Goal: Information Seeking & Learning: Check status

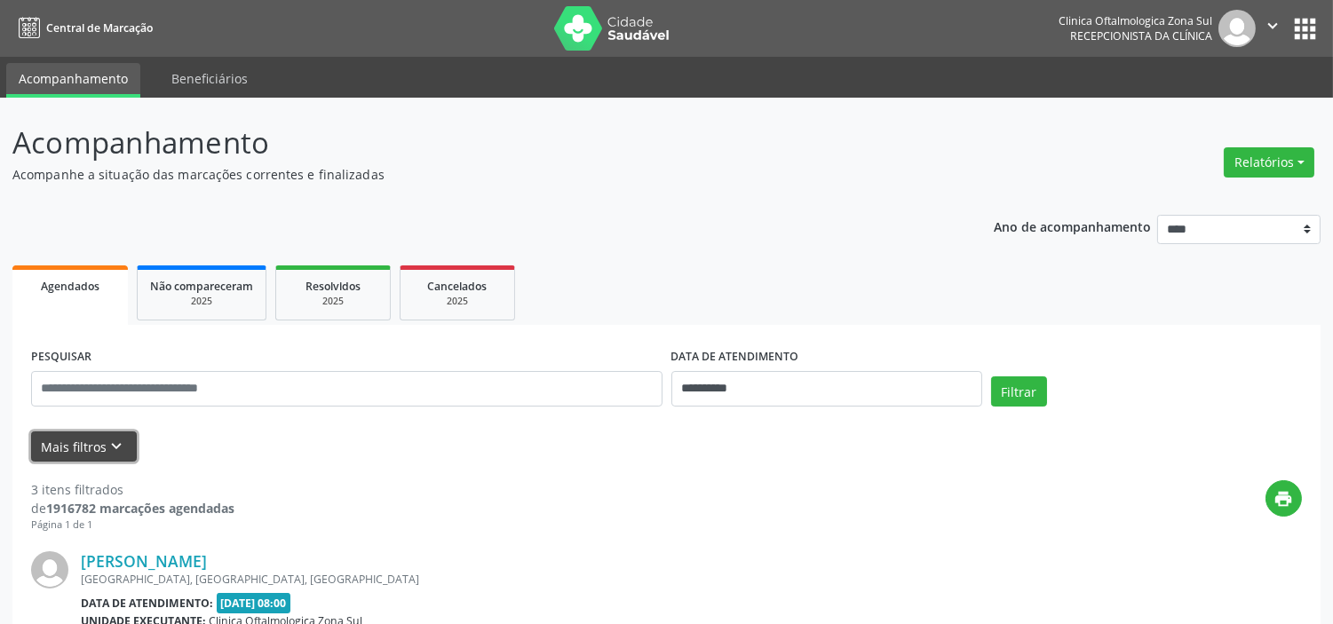
click at [117, 431] on button "Mais filtros keyboard_arrow_down" at bounding box center [84, 446] width 106 height 31
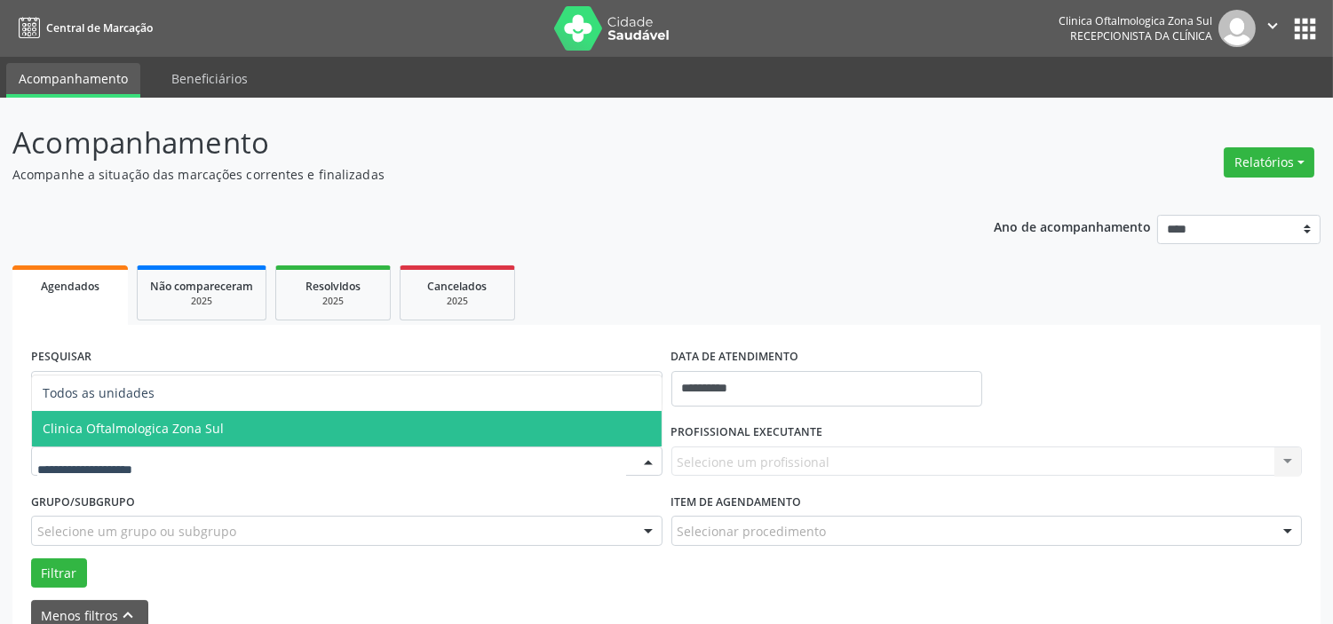
click at [198, 431] on span "Clinica Oftalmologica Zona Sul" at bounding box center [133, 428] width 181 height 17
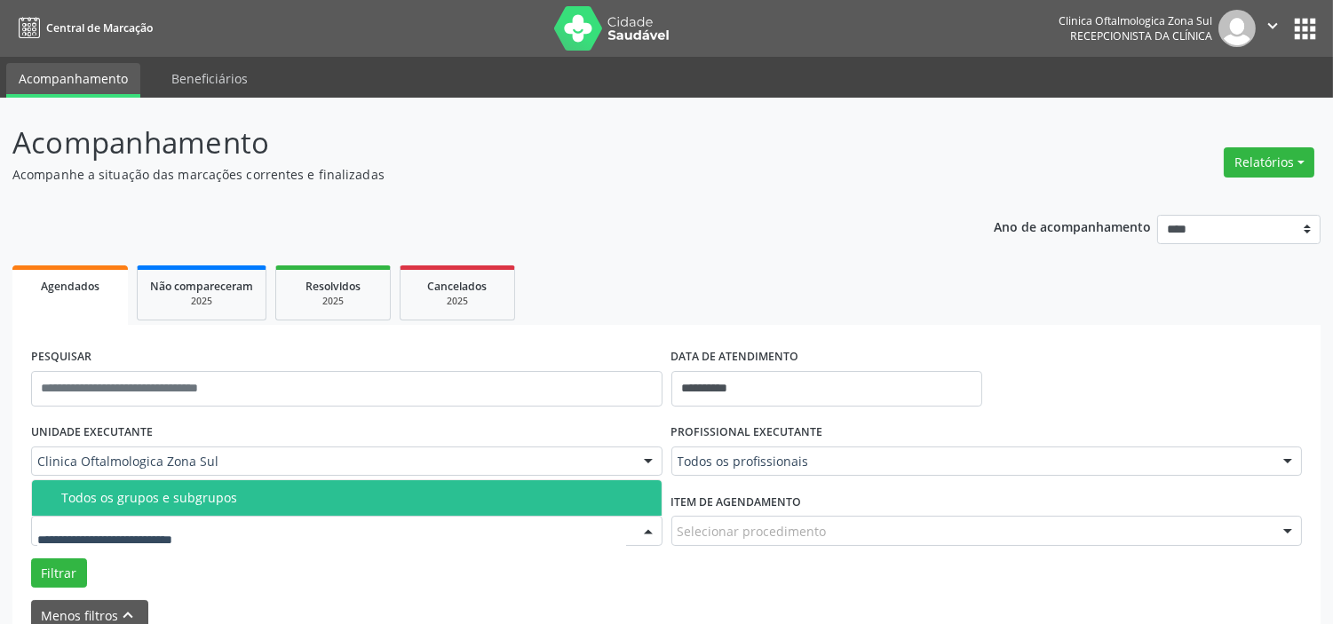
click at [201, 498] on div "Todos os grupos e subgrupos" at bounding box center [356, 498] width 590 height 14
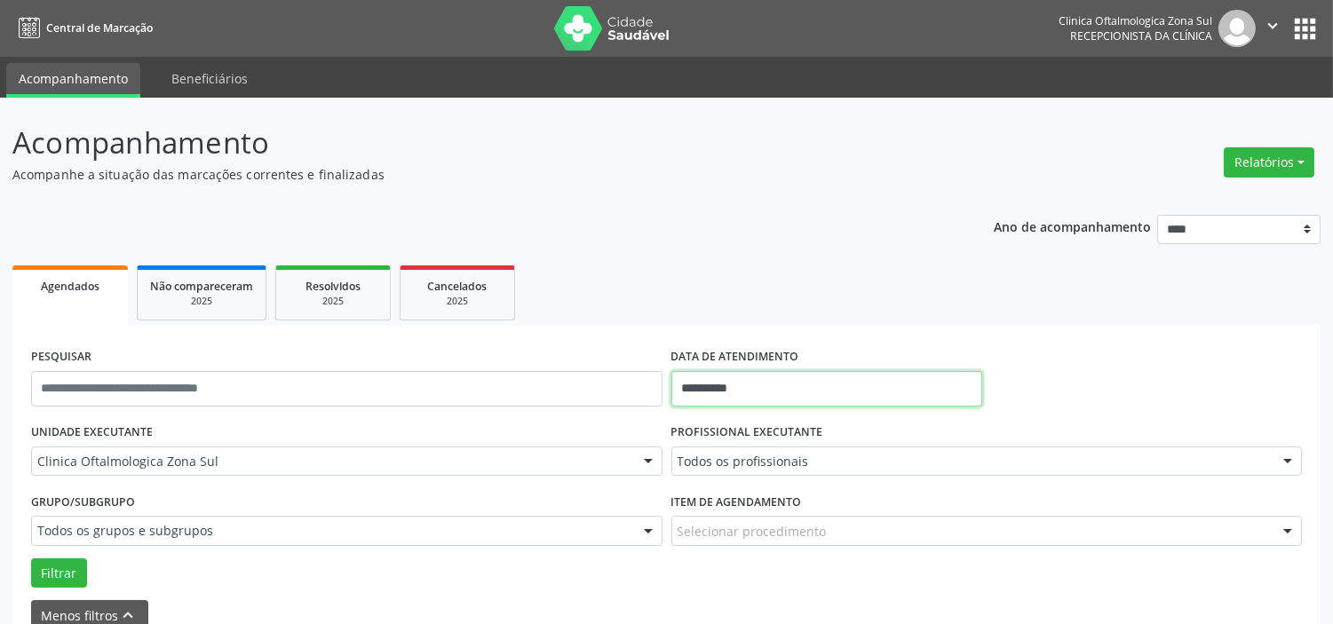
click at [741, 383] on input "**********" at bounding box center [826, 389] width 311 height 36
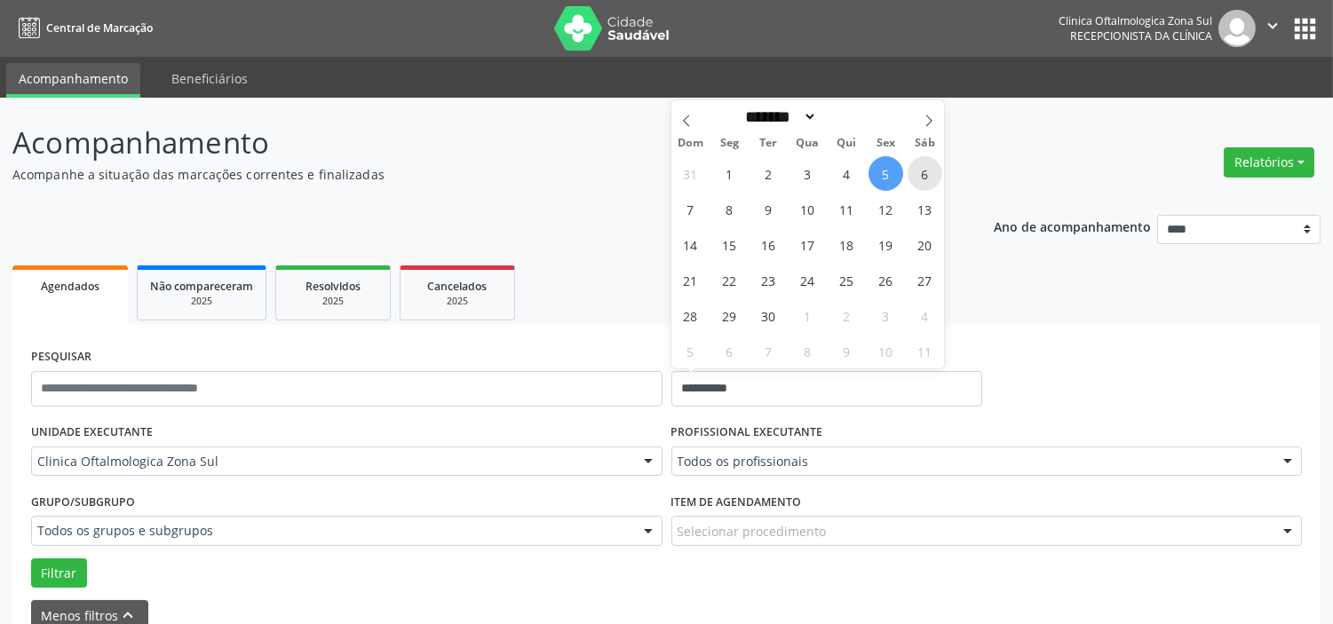
click at [930, 178] on span "6" at bounding box center [924, 173] width 35 height 35
type input "**********"
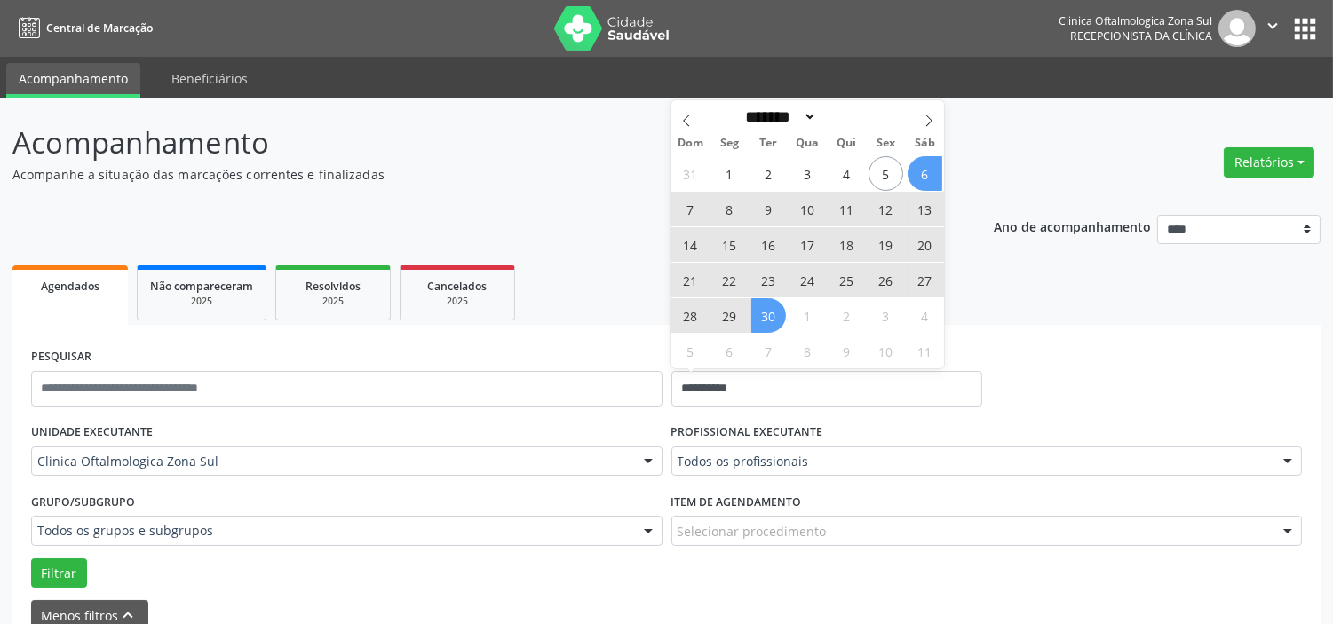
click at [769, 318] on span "30" at bounding box center [768, 315] width 35 height 35
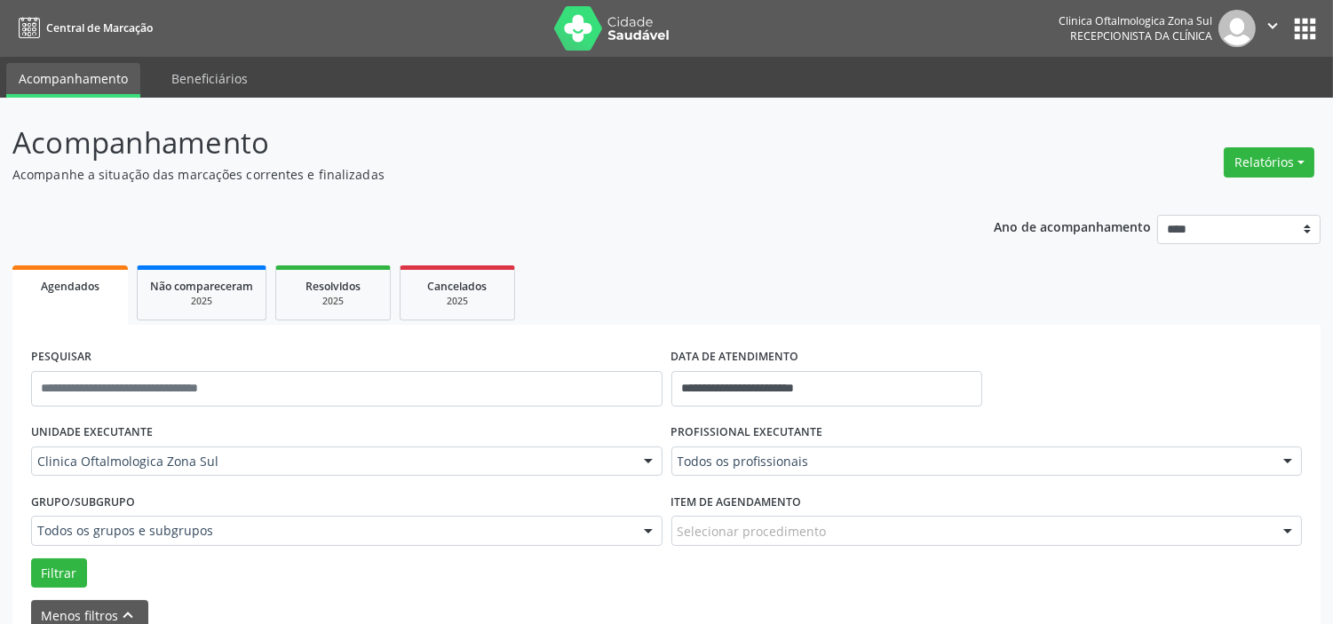
click at [752, 450] on div "Todos os profissionais" at bounding box center [986, 462] width 631 height 30
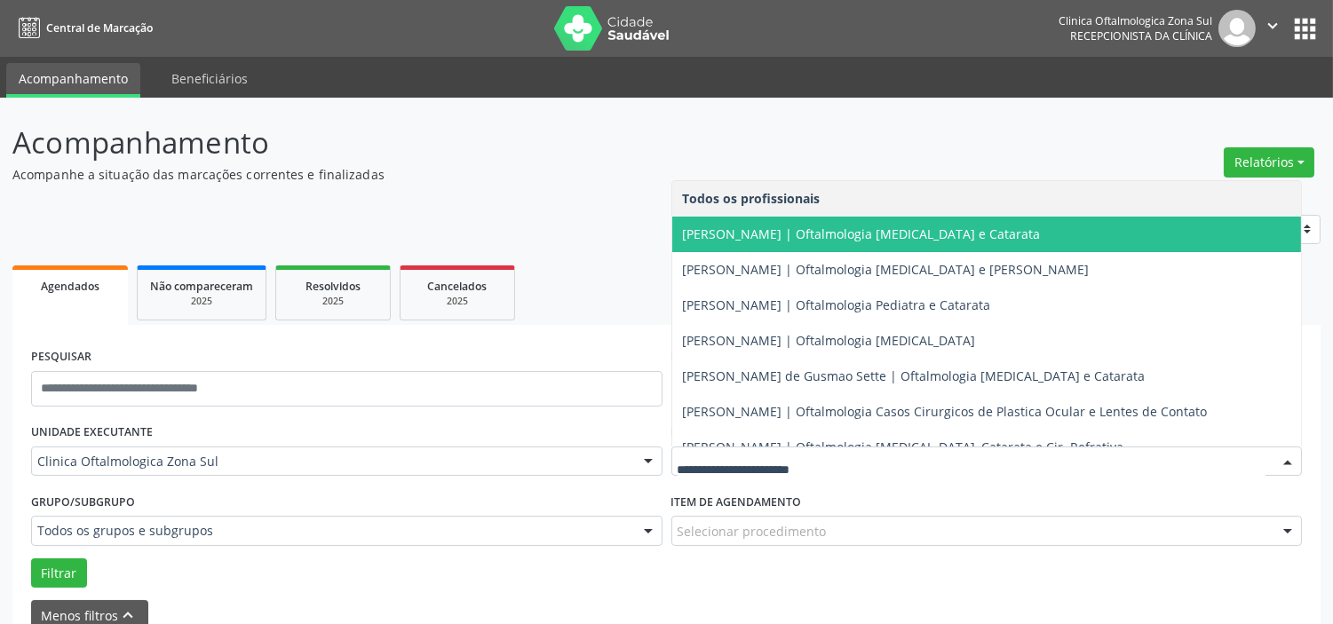
click at [758, 236] on span "[PERSON_NAME] | Oftalmologia [MEDICAL_DATA] e Catarata" at bounding box center [862, 234] width 358 height 17
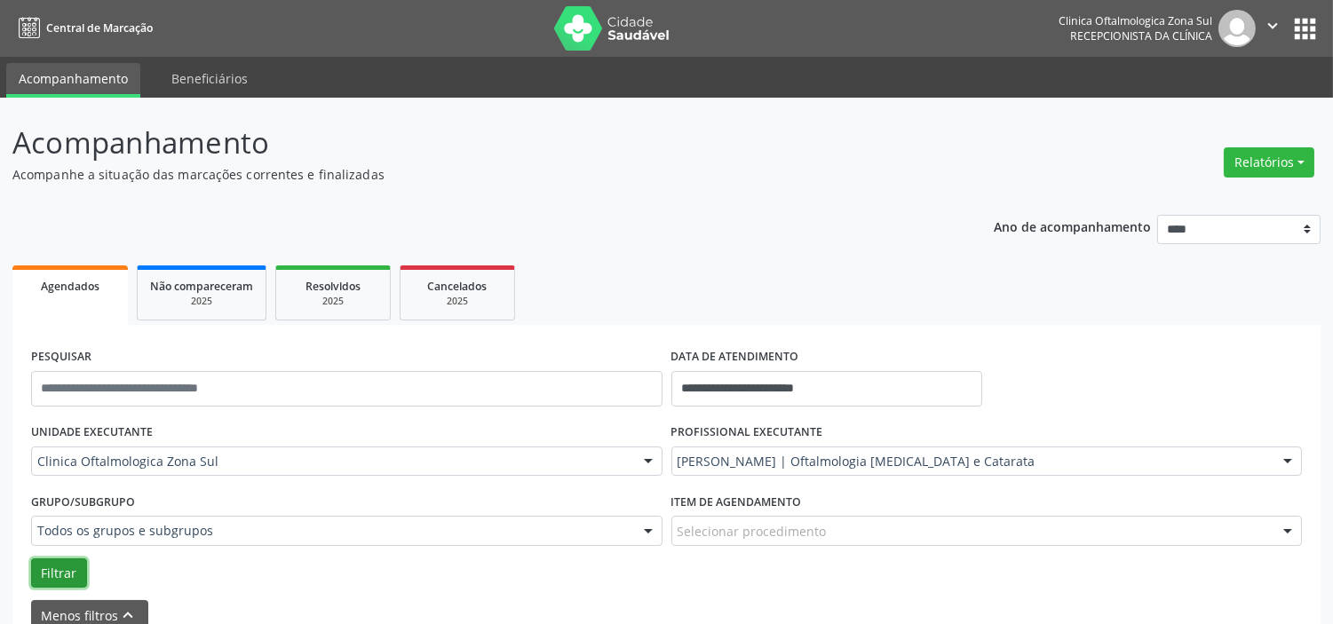
click at [78, 573] on button "Filtrar" at bounding box center [59, 573] width 56 height 30
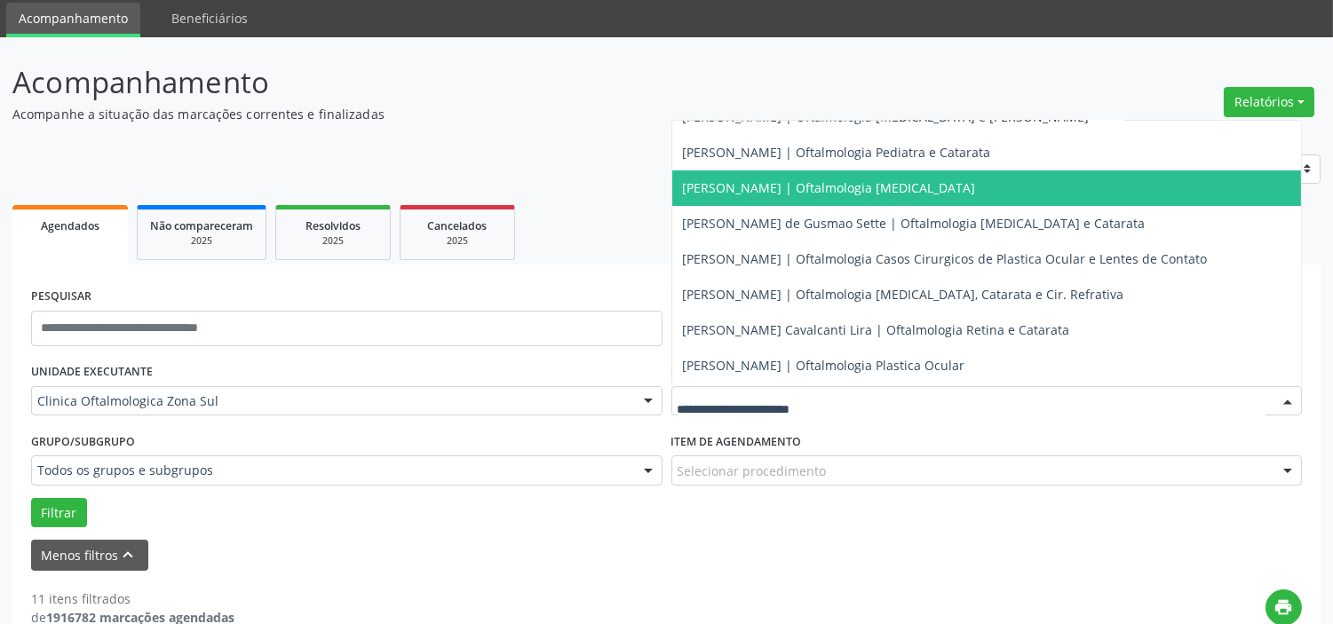
scroll to position [161, 0]
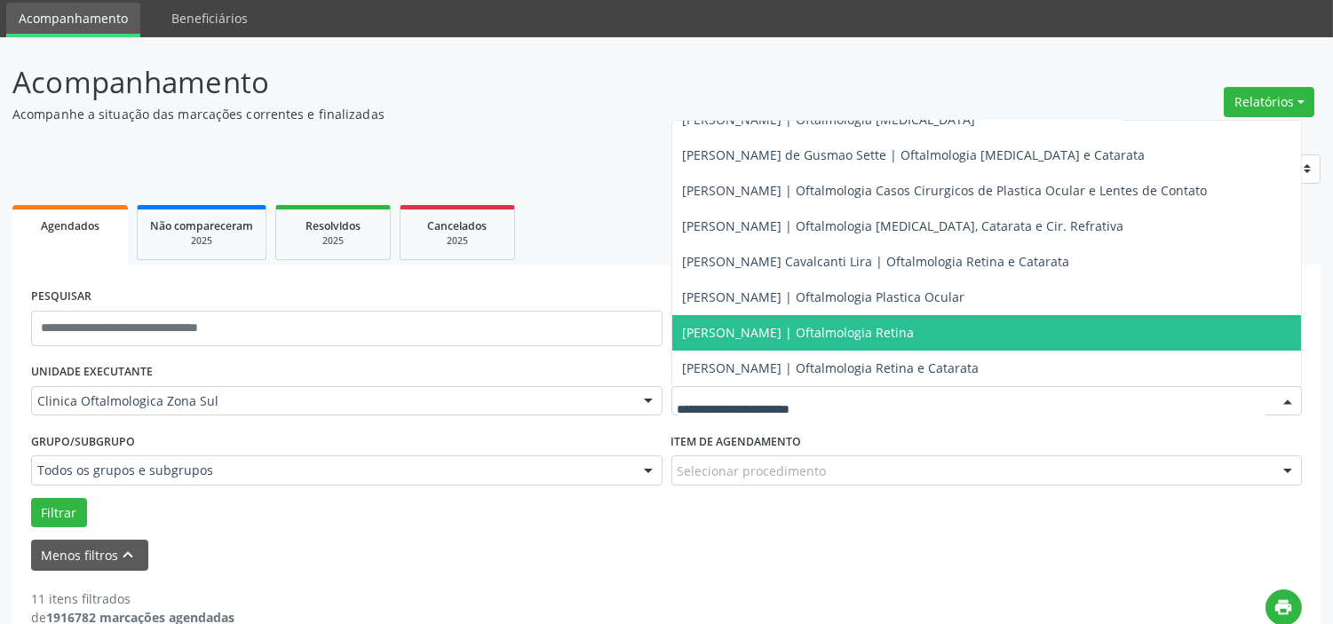
click at [783, 333] on span "[PERSON_NAME] | Oftalmologia Retina" at bounding box center [799, 332] width 232 height 17
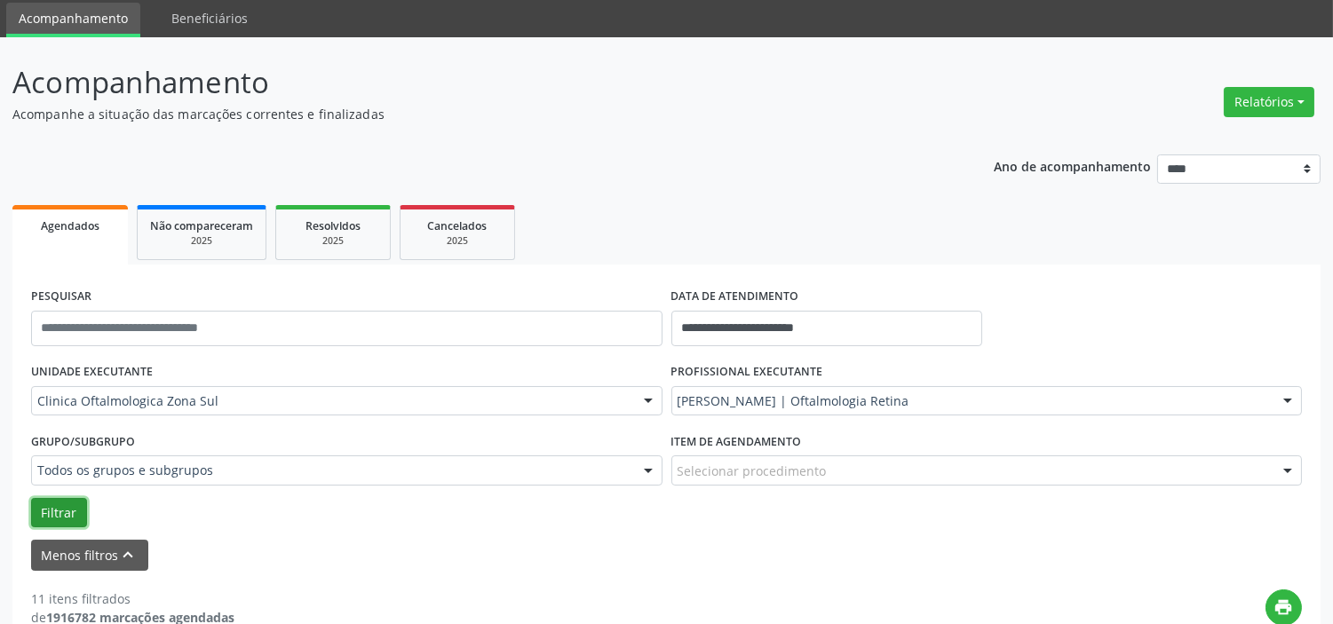
click at [66, 521] on button "Filtrar" at bounding box center [59, 513] width 56 height 30
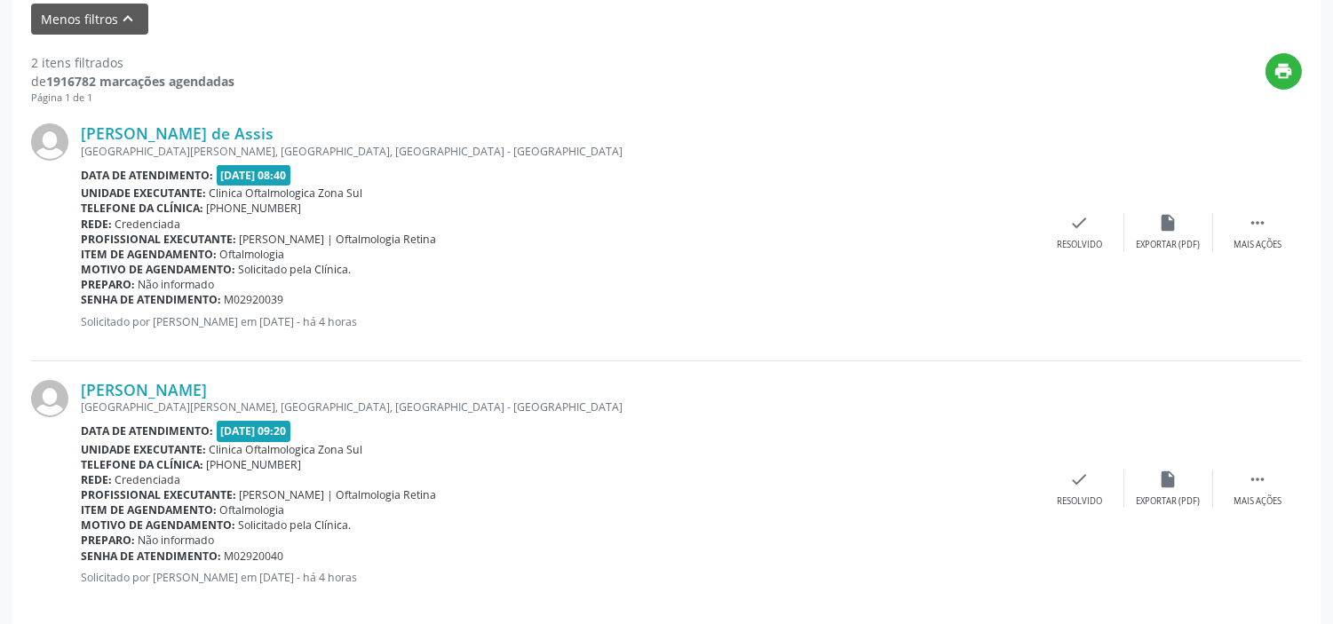
scroll to position [618, 0]
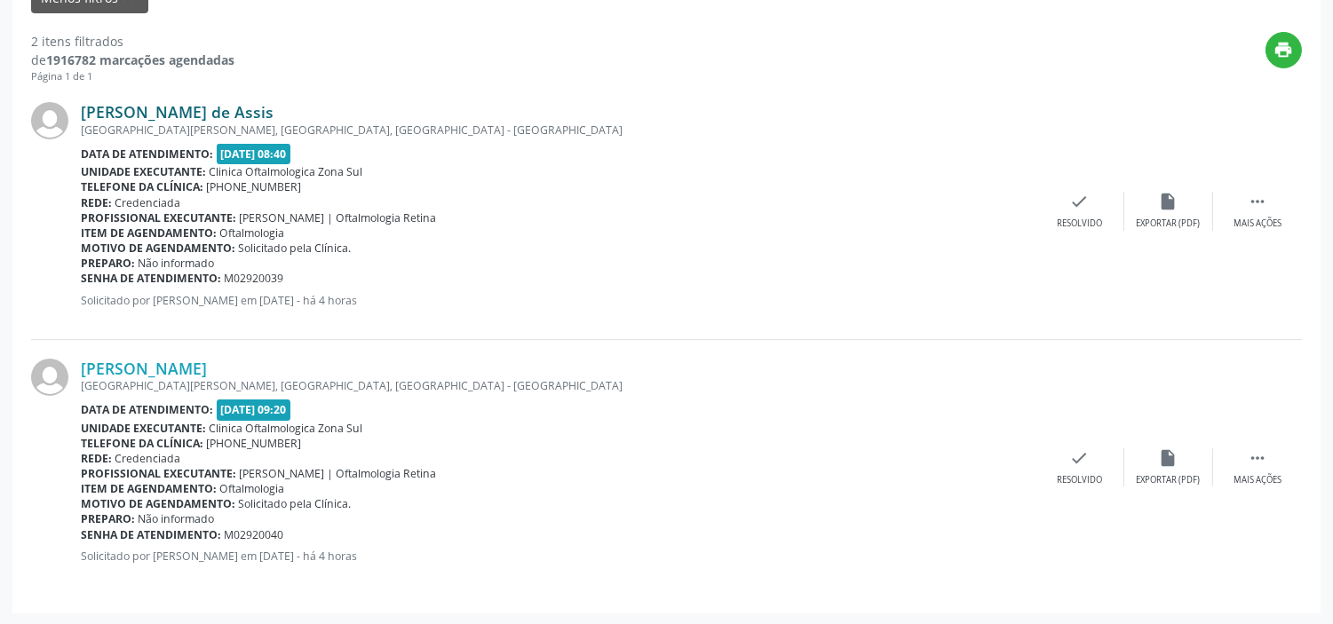
click at [202, 112] on link "[PERSON_NAME] de Assis" at bounding box center [177, 112] width 193 height 20
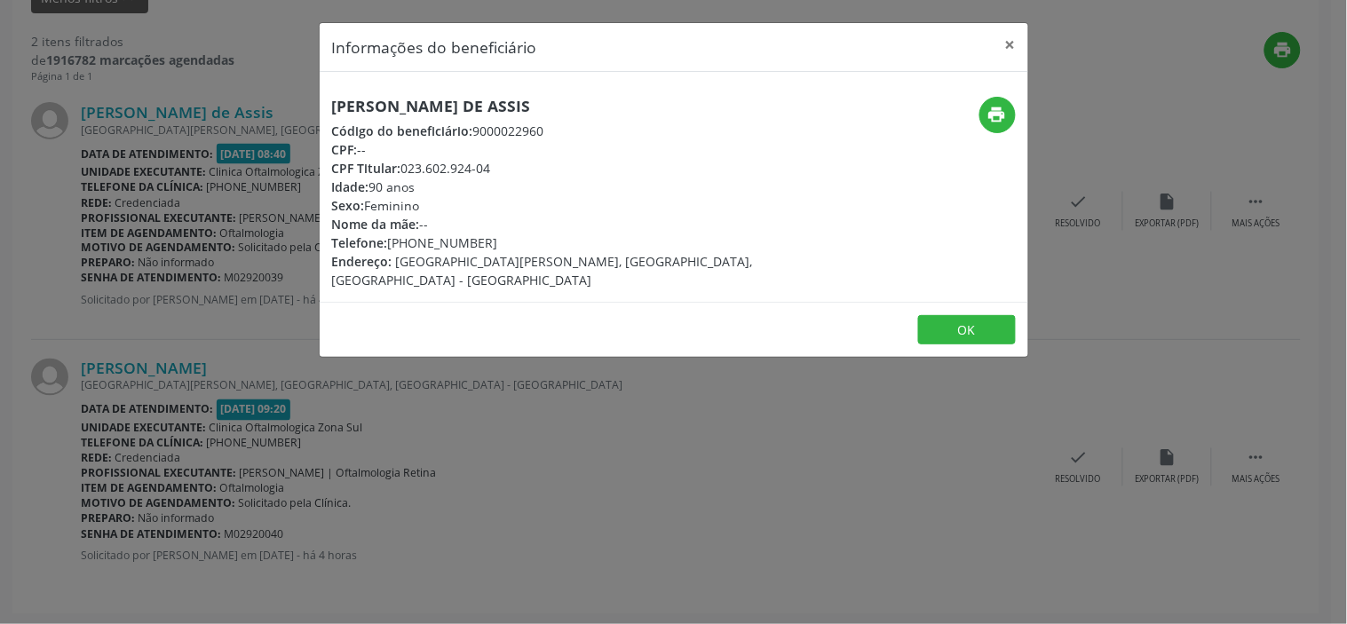
click at [400, 111] on h5 "[PERSON_NAME] de Assis" at bounding box center [555, 106] width 447 height 19
copy div "[PERSON_NAME] de Assis"
drag, startPoint x: 488, startPoint y: 236, endPoint x: 394, endPoint y: 243, distance: 94.4
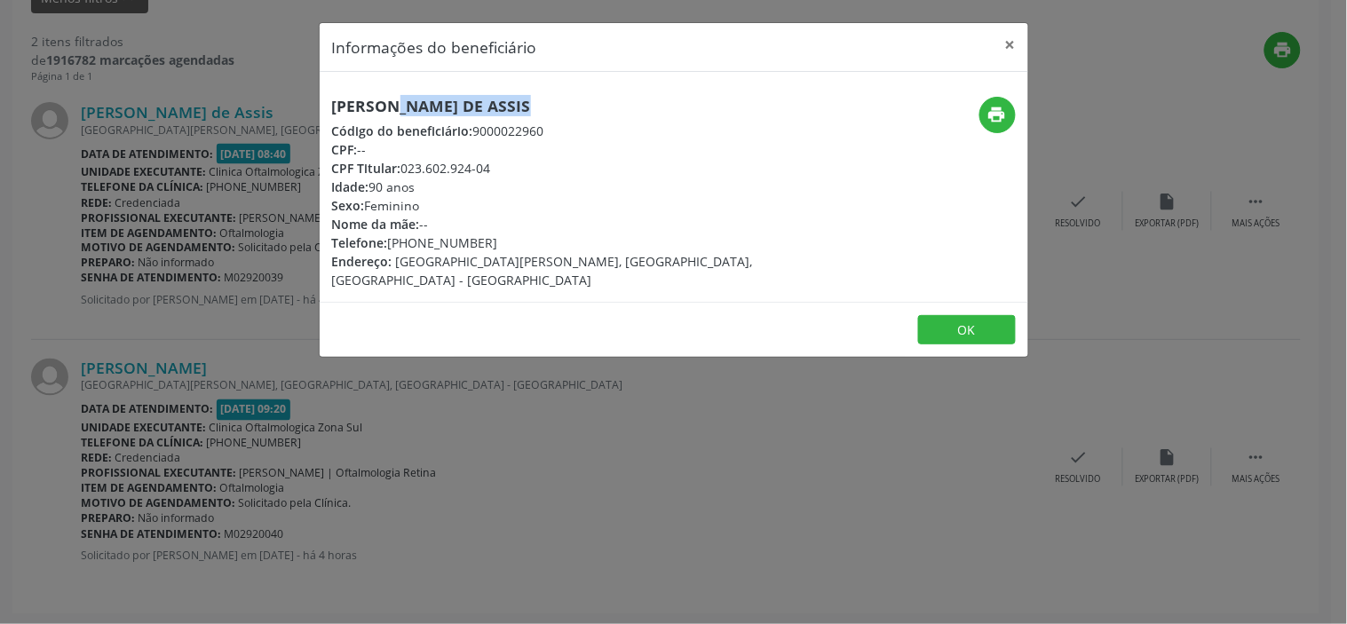
click at [394, 243] on div "Telefone: [PHONE_NUMBER]" at bounding box center [555, 243] width 447 height 19
copy div "81) 99191-0283"
click at [391, 190] on div "Idade: 90 anos" at bounding box center [555, 187] width 447 height 19
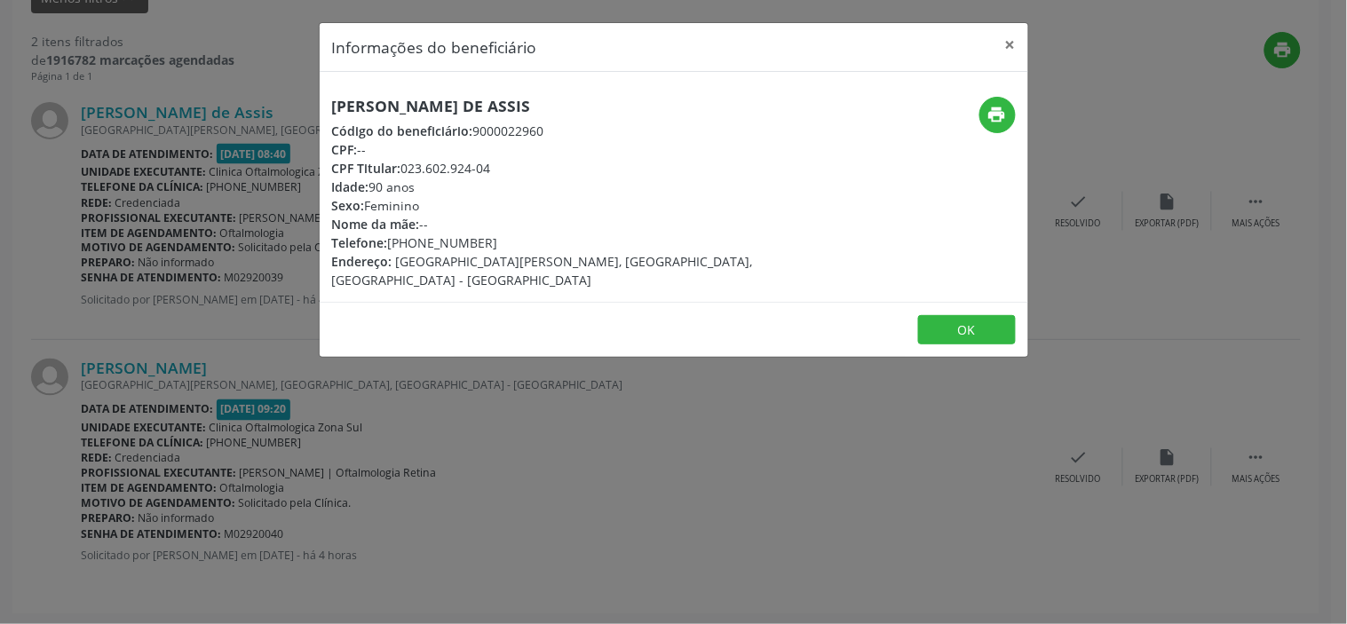
copy div "Idade: 90 anos"
click at [376, 416] on div "Informações do beneficiário × [PERSON_NAME] de Assis Código do beneficiário: 90…" at bounding box center [673, 312] width 1347 height 624
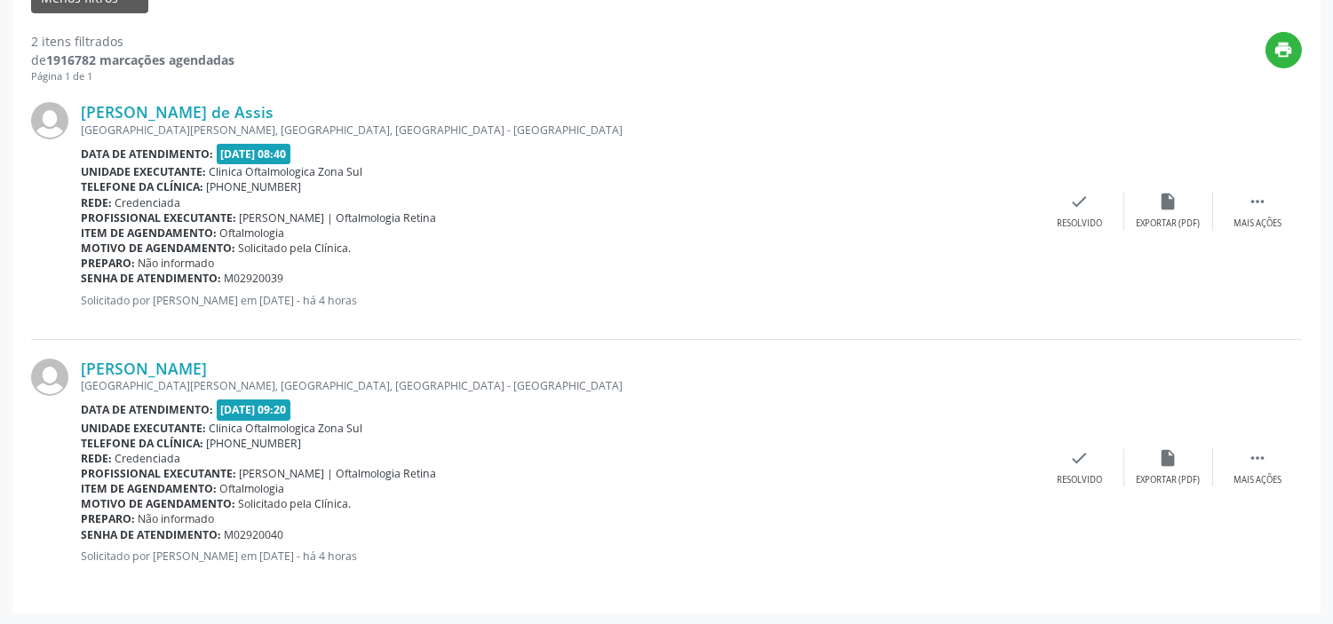
drag, startPoint x: 297, startPoint y: 275, endPoint x: 81, endPoint y: 278, distance: 216.7
click at [81, 278] on div "Senha de atendimento: M02920039" at bounding box center [558, 278] width 954 height 15
copy div "Senha de atendimento: M02920039"
click at [191, 368] on link "[PERSON_NAME]" at bounding box center [144, 369] width 126 height 20
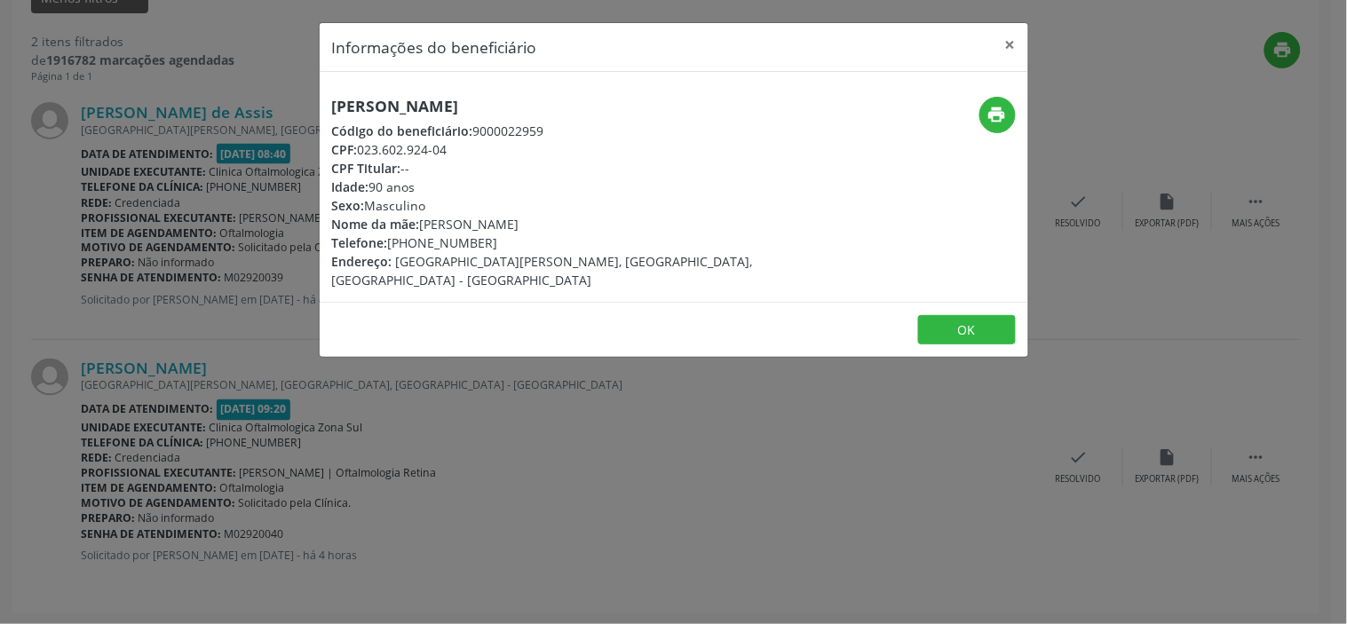
drag, startPoint x: 469, startPoint y: 153, endPoint x: 362, endPoint y: 147, distance: 106.7
click at [362, 147] on div "CPF: 023.602.924-04" at bounding box center [555, 149] width 447 height 19
copy div "023.602.924-04"
click at [432, 101] on h5 "[PERSON_NAME]" at bounding box center [555, 106] width 447 height 19
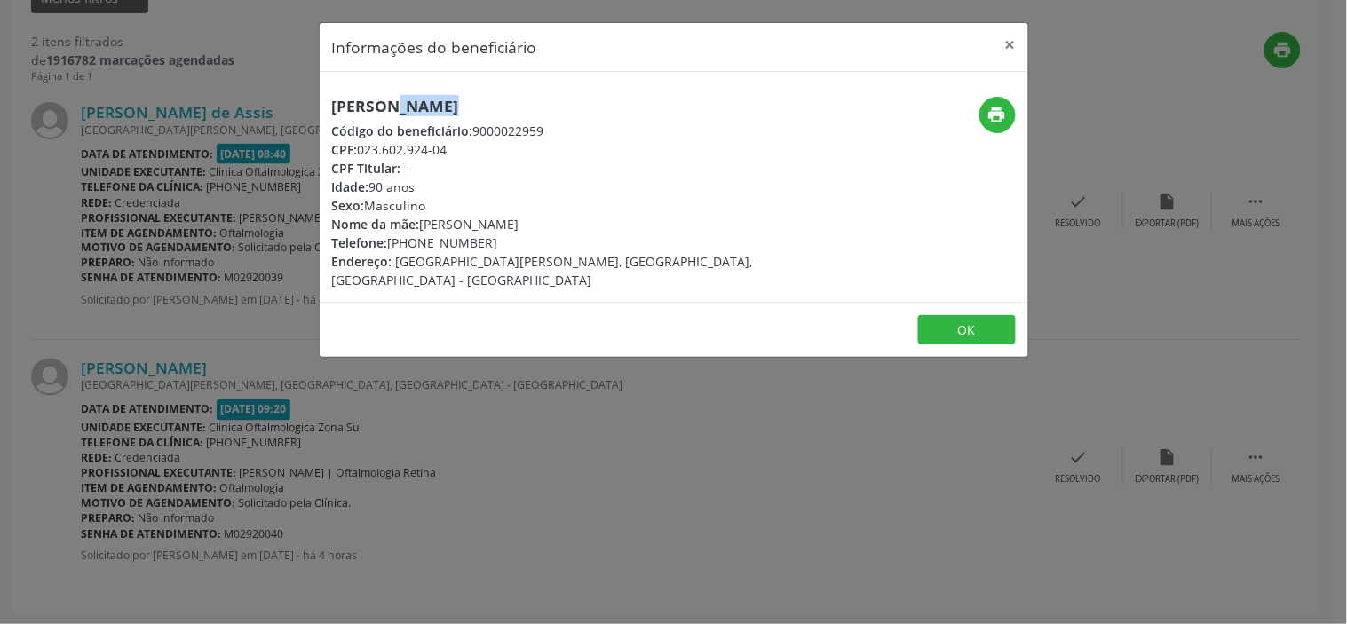
click at [432, 101] on h5 "[PERSON_NAME]" at bounding box center [555, 106] width 447 height 19
copy div "[PERSON_NAME]"
drag, startPoint x: 476, startPoint y: 151, endPoint x: 362, endPoint y: 147, distance: 113.7
click at [362, 147] on div "CPF: 023.602.924-04" at bounding box center [555, 149] width 447 height 19
copy div "023.602.924-04"
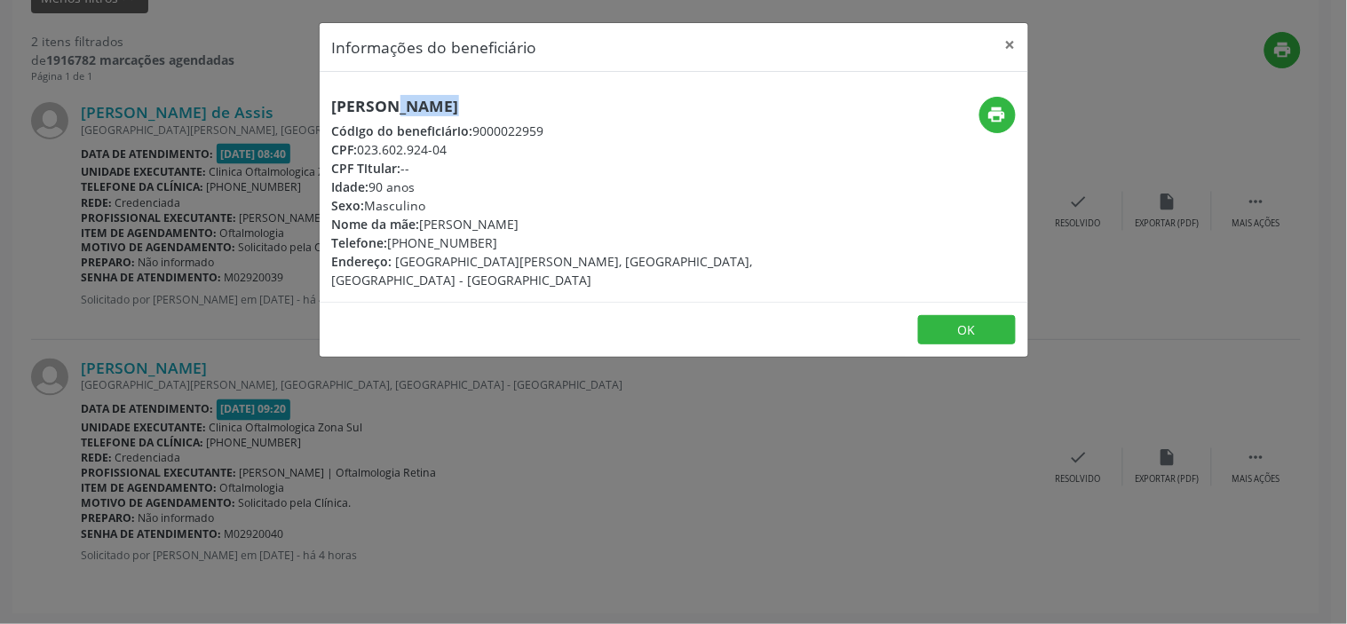
drag, startPoint x: 495, startPoint y: 237, endPoint x: 392, endPoint y: 238, distance: 102.1
click at [392, 238] on div "Telefone: [PHONE_NUMBER]" at bounding box center [555, 243] width 447 height 19
copy div "81) 99191-0283"
drag, startPoint x: 589, startPoint y: 226, endPoint x: 427, endPoint y: 220, distance: 161.7
click at [427, 220] on div "Nome da mãe: [PERSON_NAME]" at bounding box center [555, 224] width 447 height 19
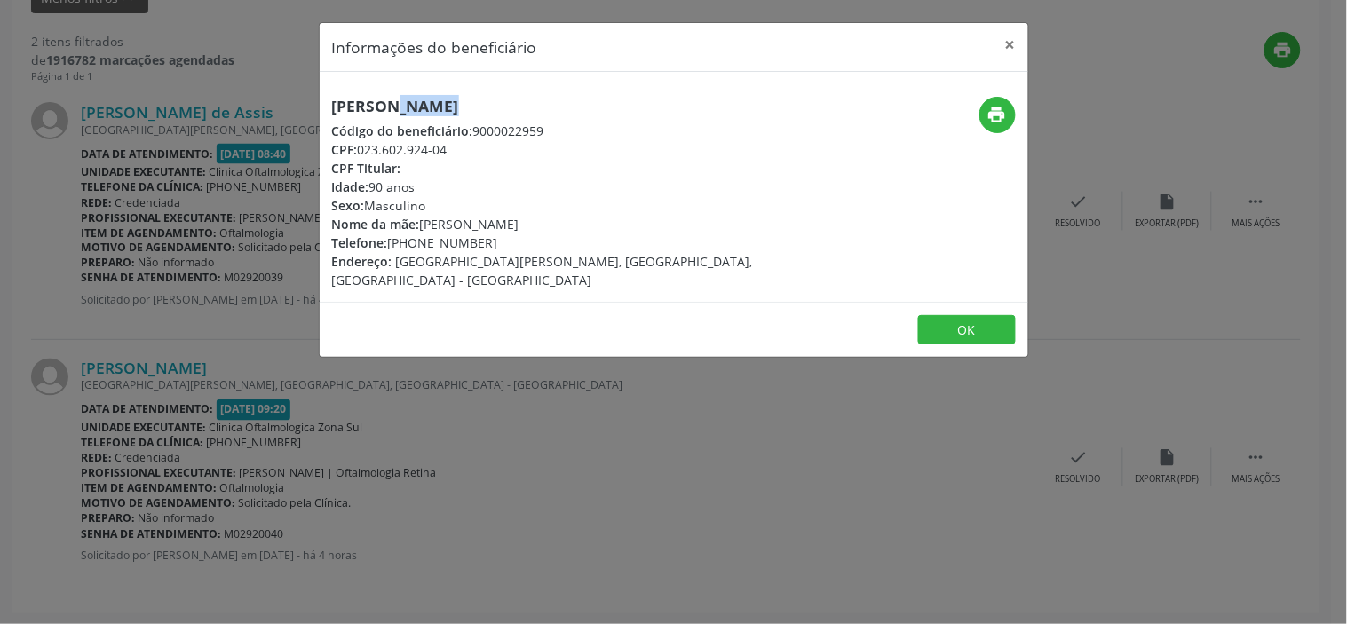
copy div "[PERSON_NAME]"
click at [394, 181] on div "Idade: 90 anos" at bounding box center [555, 187] width 447 height 19
copy div "Idade: 90 anos"
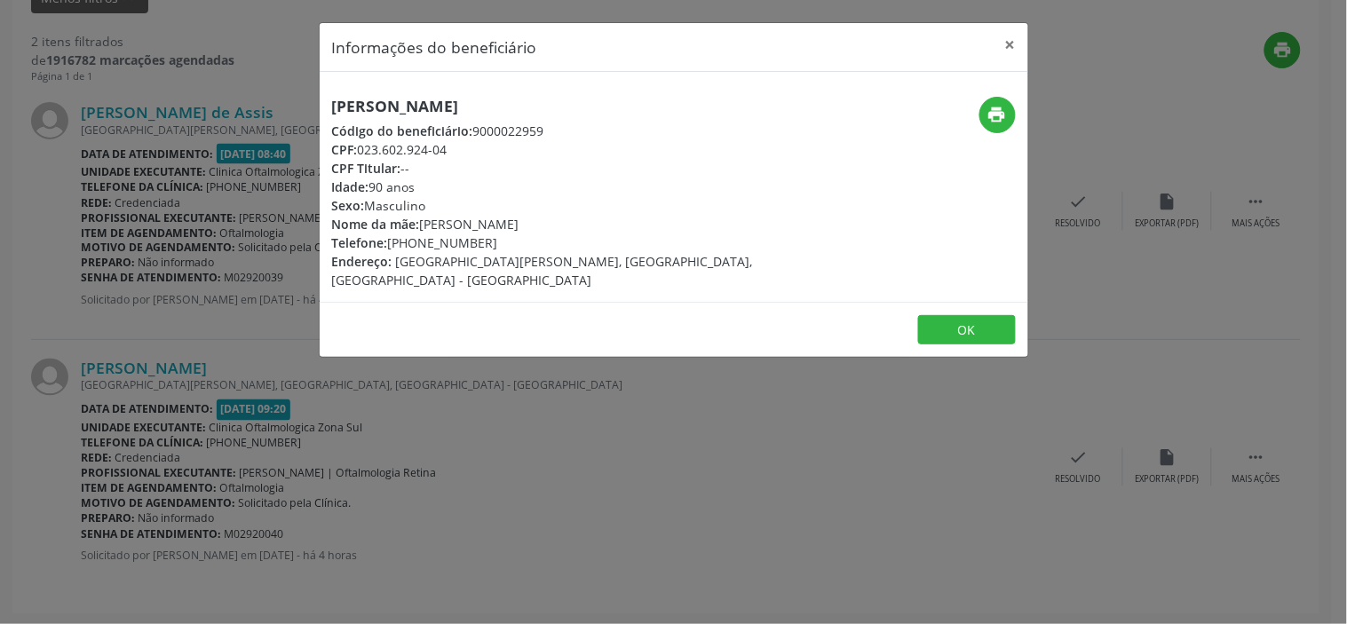
click at [424, 558] on div "Informações do beneficiário × [PERSON_NAME] Código do beneficiário: 9000022959 …" at bounding box center [673, 312] width 1347 height 624
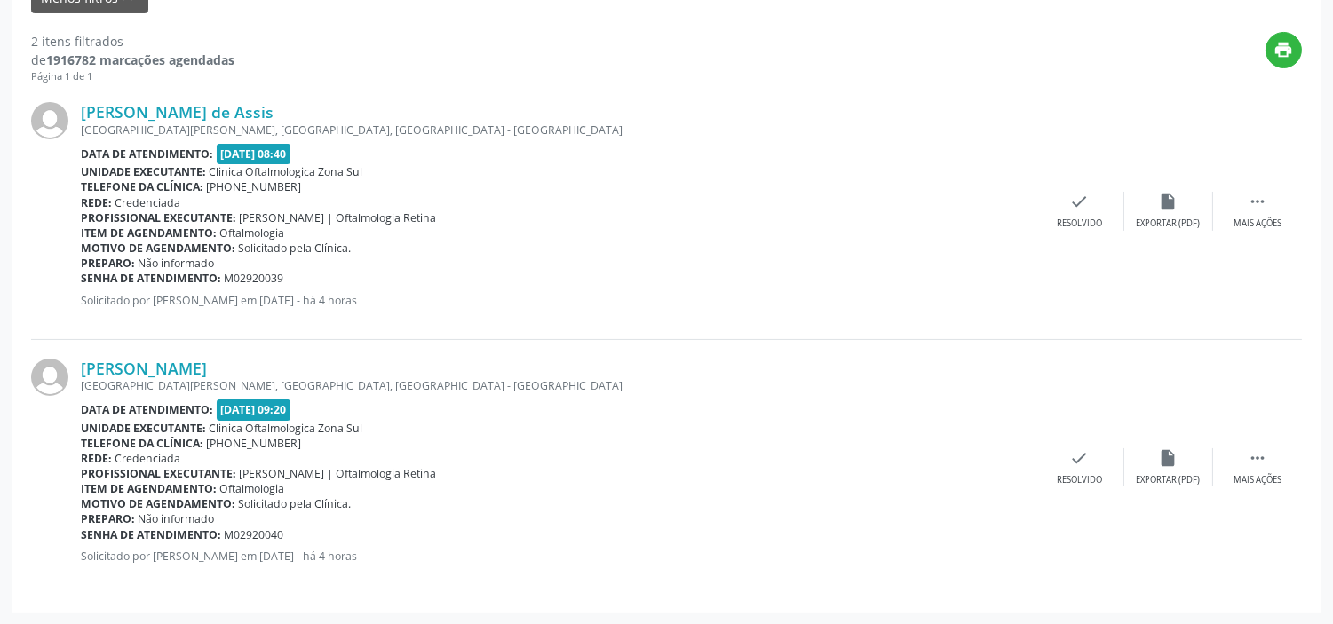
drag, startPoint x: 281, startPoint y: 536, endPoint x: 78, endPoint y: 535, distance: 203.3
click at [78, 535] on div "[PERSON_NAME] [GEOGRAPHIC_DATA][PERSON_NAME], [GEOGRAPHIC_DATA], [GEOGRAPHIC_DA…" at bounding box center [666, 467] width 1271 height 255
click at [233, 529] on span "M02920040" at bounding box center [254, 534] width 59 height 15
drag, startPoint x: 302, startPoint y: 531, endPoint x: 82, endPoint y: 534, distance: 220.2
click at [82, 534] on div "Senha de atendimento: M02920040" at bounding box center [558, 534] width 954 height 15
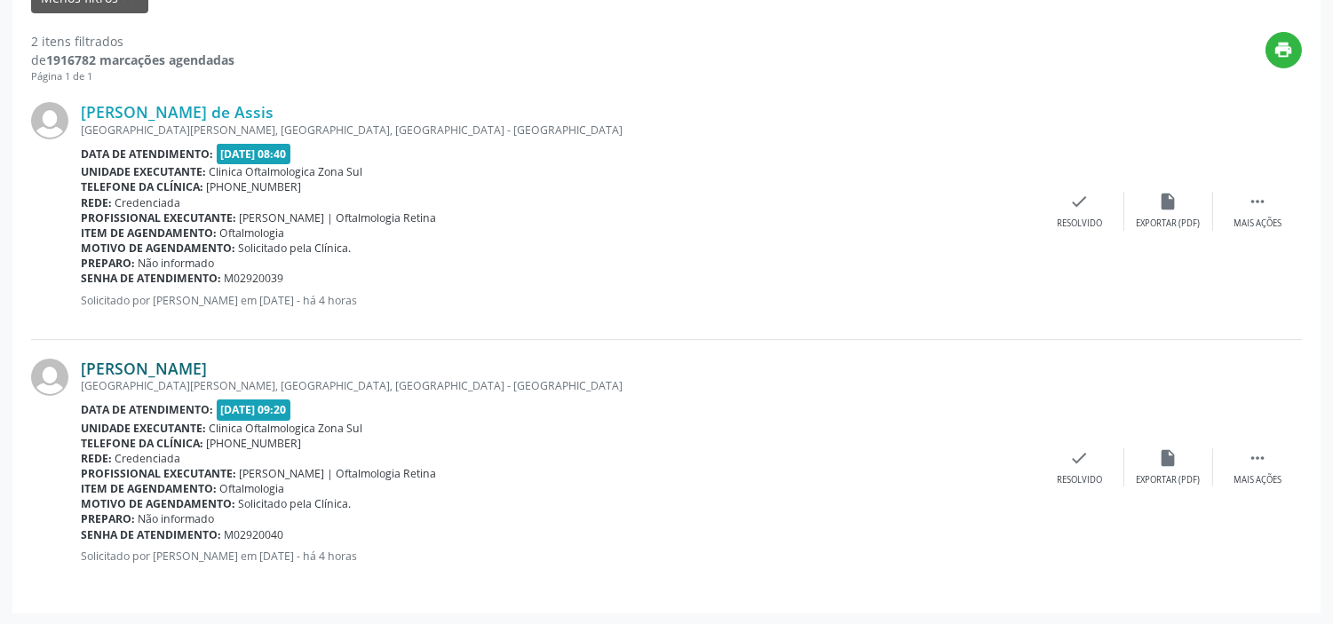
click at [179, 359] on link "[PERSON_NAME]" at bounding box center [144, 369] width 126 height 20
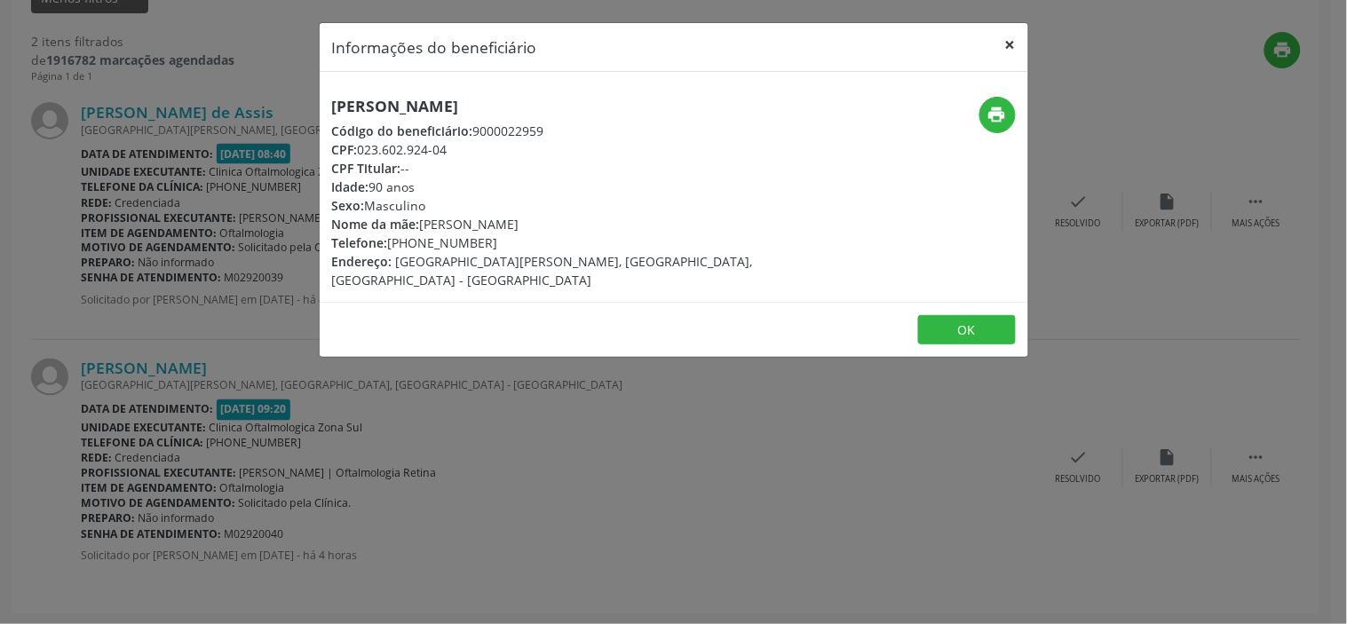
click at [1015, 36] on button "×" at bounding box center [1011, 45] width 36 height 44
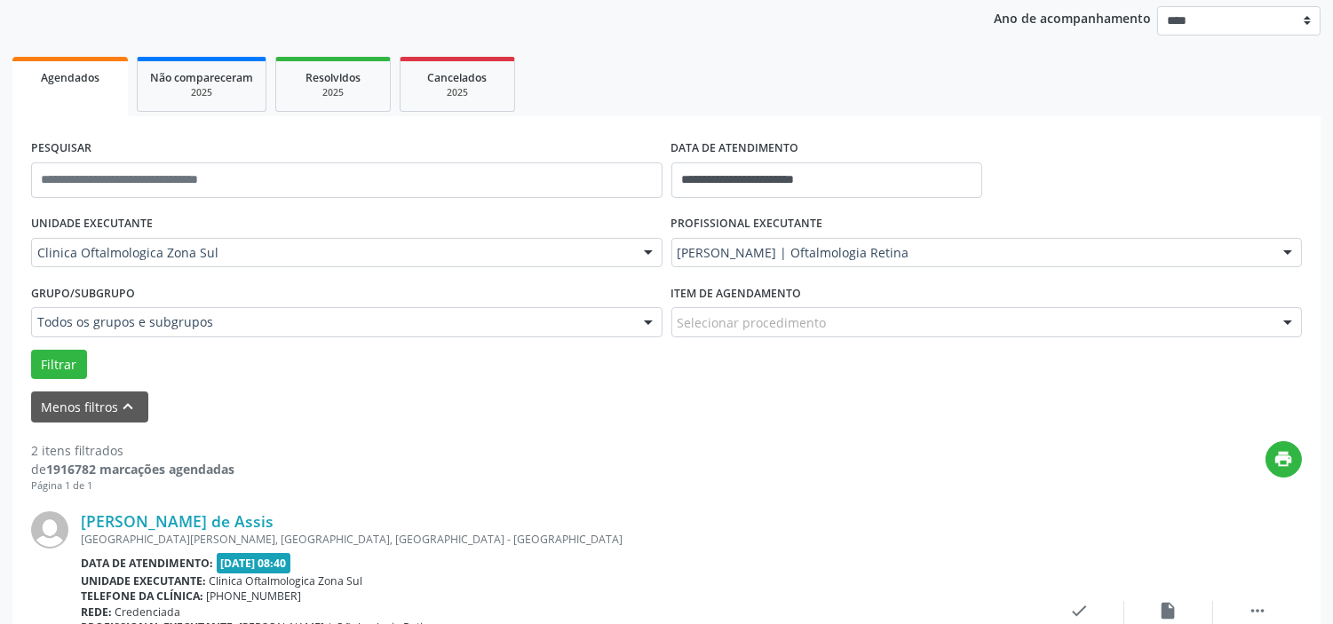
scroll to position [0, 0]
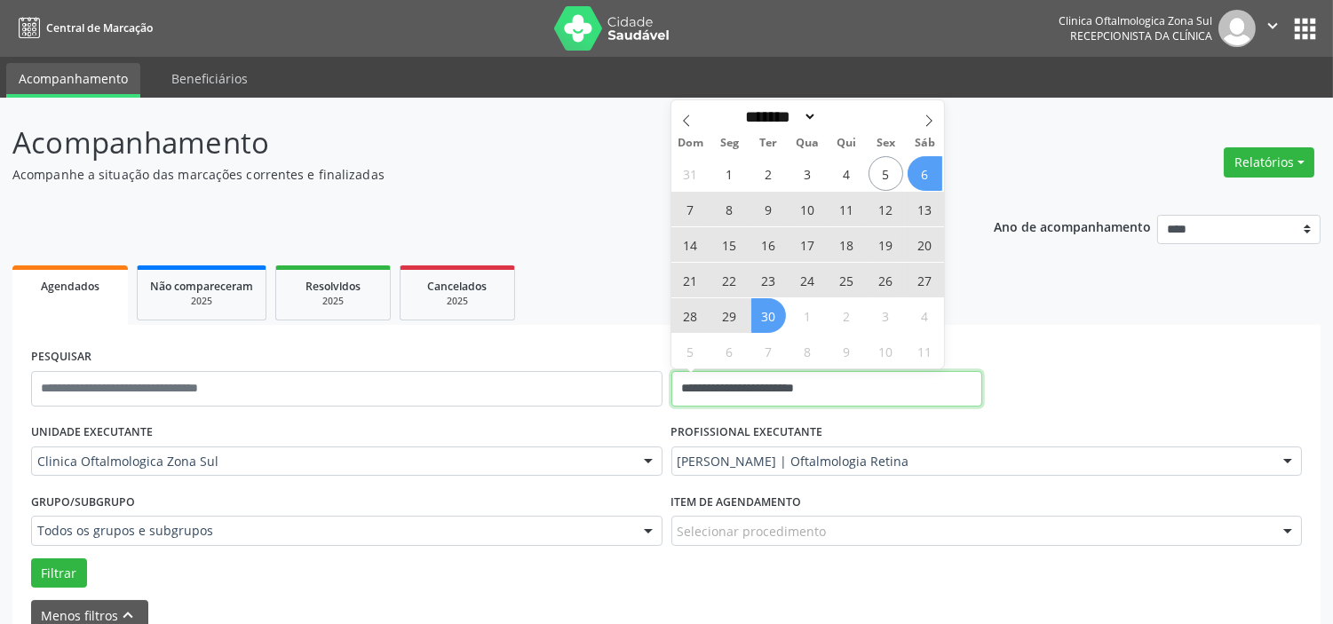
click at [844, 400] on input "**********" at bounding box center [826, 389] width 311 height 36
click at [928, 129] on span at bounding box center [929, 115] width 30 height 30
select select "*"
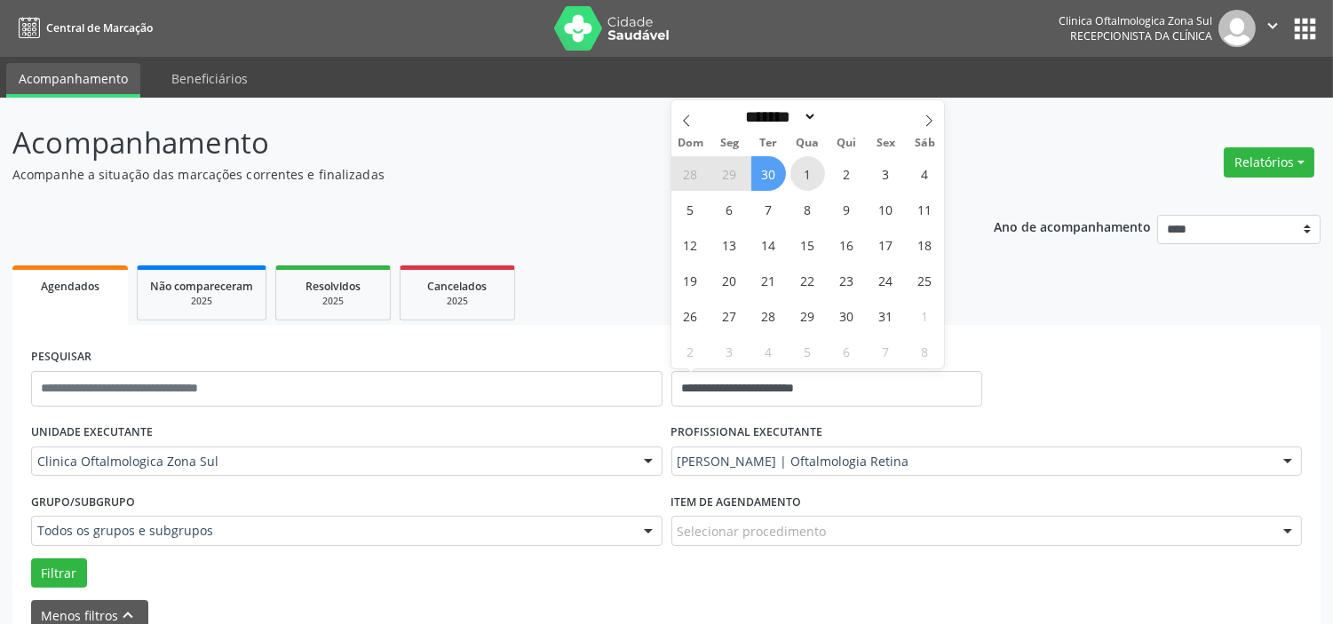
click at [811, 183] on span "1" at bounding box center [807, 173] width 35 height 35
type input "**********"
click at [929, 126] on icon at bounding box center [928, 121] width 12 height 12
select select "**"
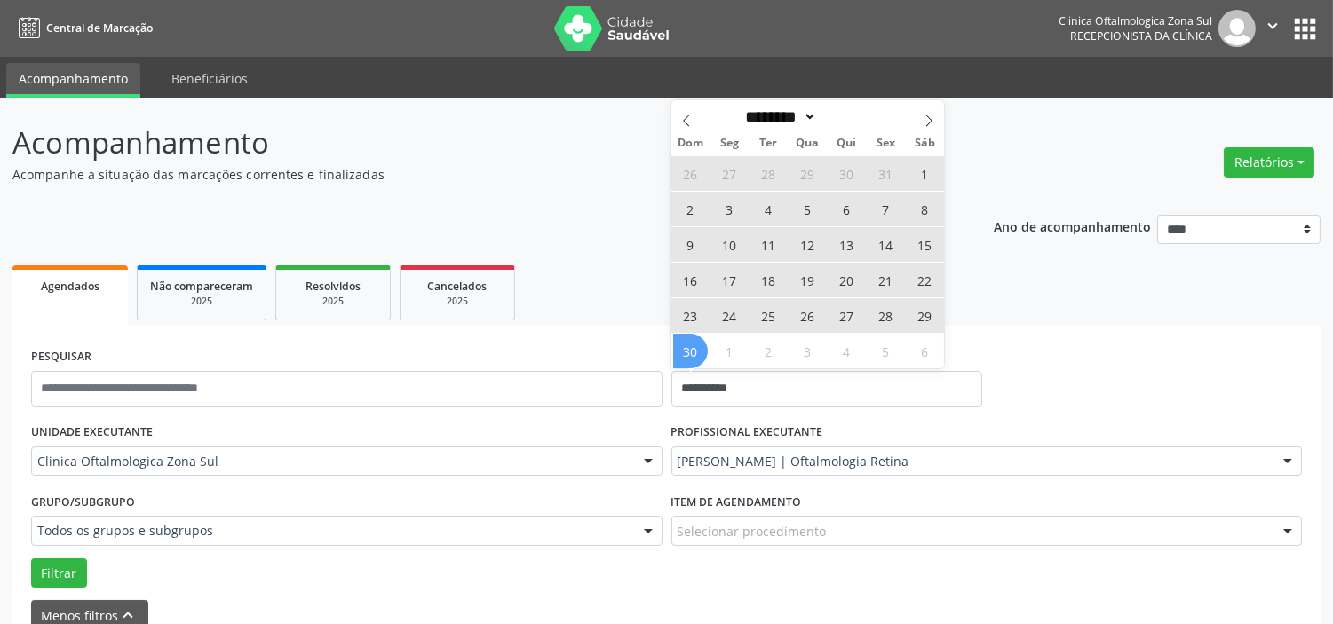
click at [698, 344] on span "30" at bounding box center [690, 351] width 35 height 35
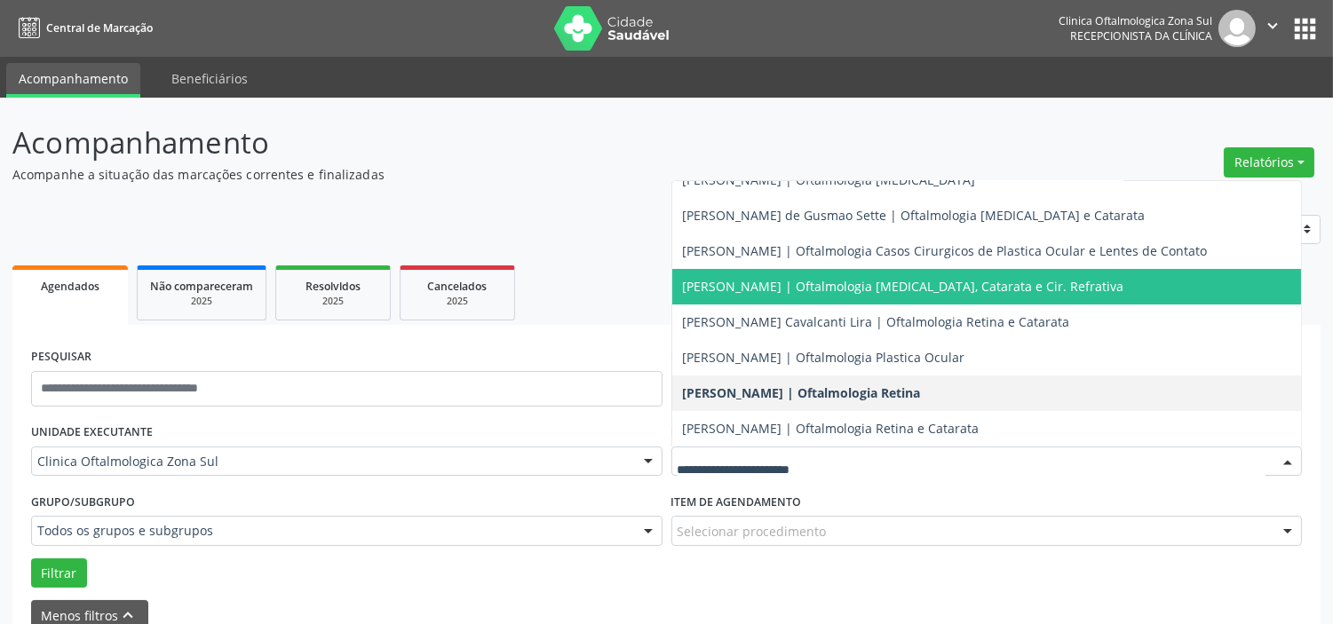
click at [771, 282] on span "[PERSON_NAME] | Oftalmologia [MEDICAL_DATA], Catarata e Cir. Refrativa" at bounding box center [903, 286] width 441 height 17
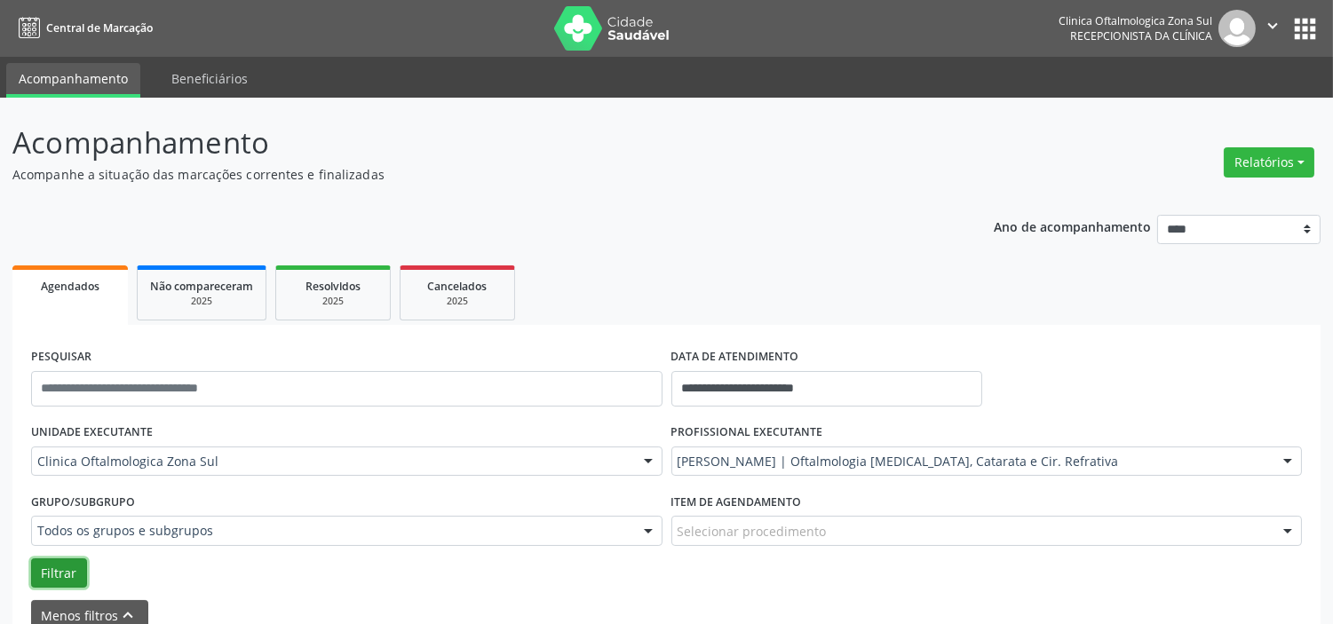
click at [56, 569] on button "Filtrar" at bounding box center [59, 573] width 56 height 30
click at [1271, 19] on icon "" at bounding box center [1273, 26] width 20 height 20
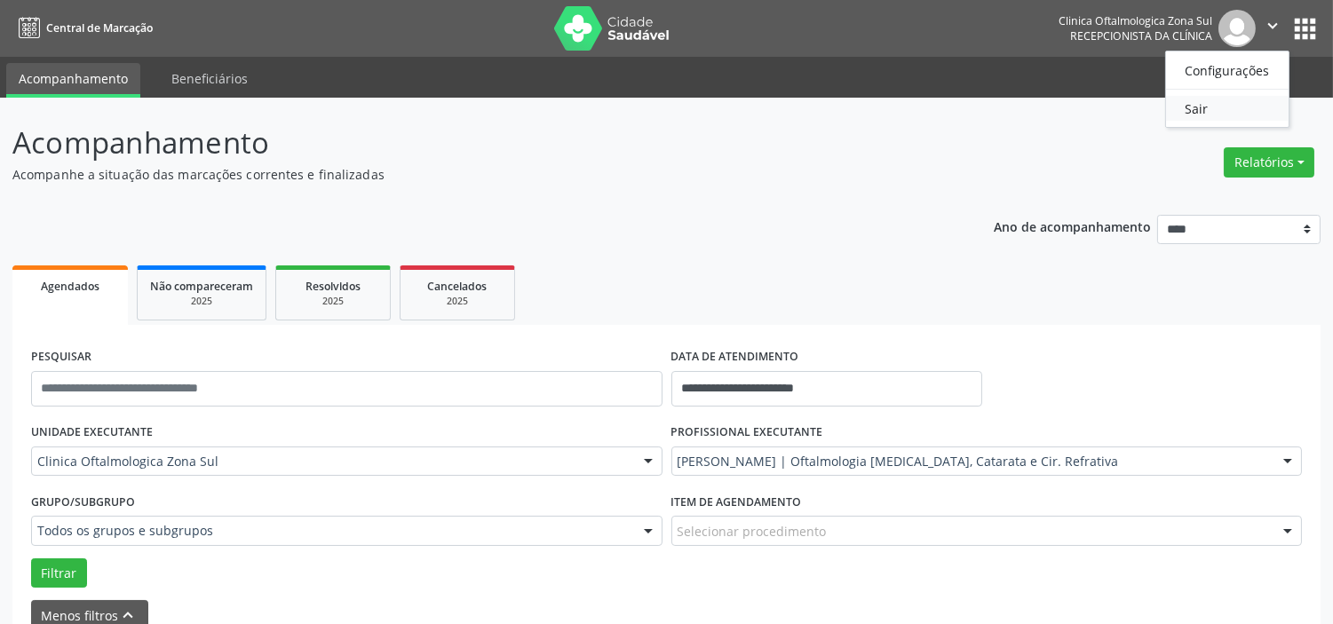
click at [1199, 115] on link "Sair" at bounding box center [1227, 108] width 123 height 25
